Goal: Task Accomplishment & Management: Use online tool/utility

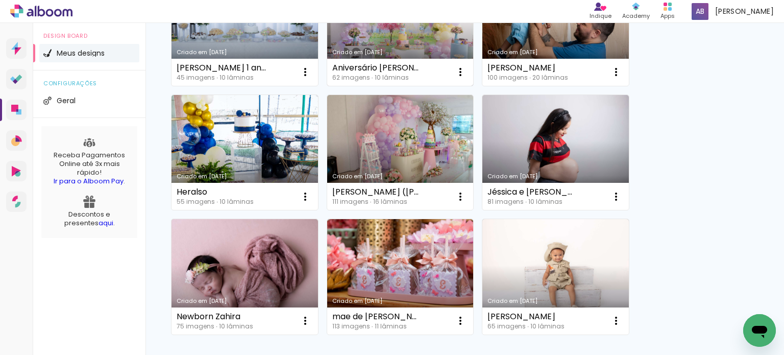
scroll to position [817, 0]
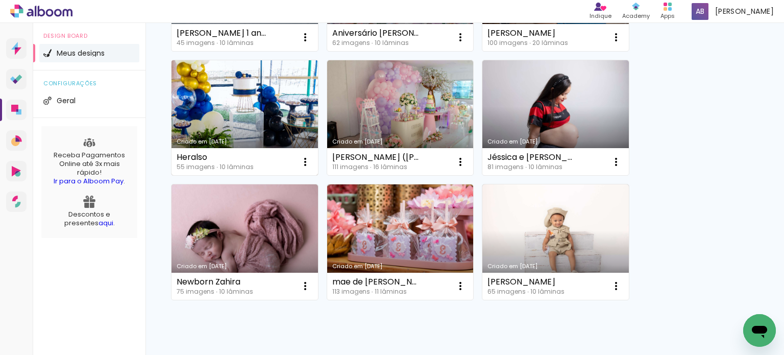
click at [237, 118] on link "Criado em [DATE]" at bounding box center [244, 117] width 146 height 115
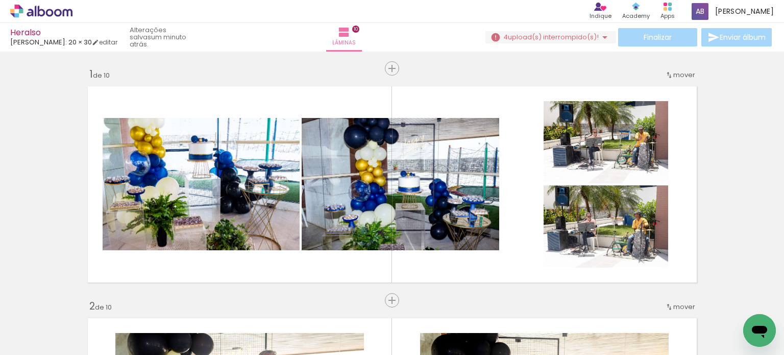
scroll to position [0, 935]
